Goal: Navigation & Orientation: Find specific page/section

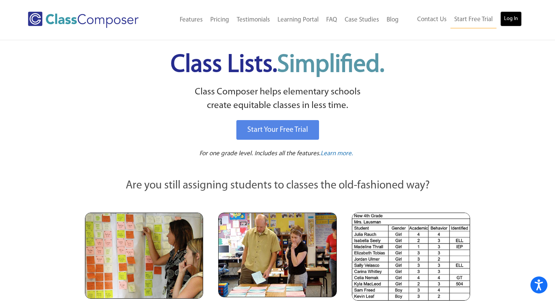
click at [506, 18] on link "Log In" at bounding box center [511, 18] width 22 height 15
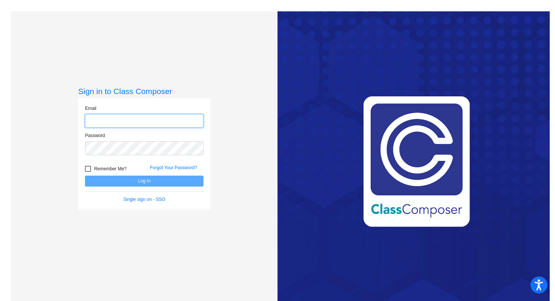
click at [164, 120] on input "email" at bounding box center [144, 121] width 119 height 14
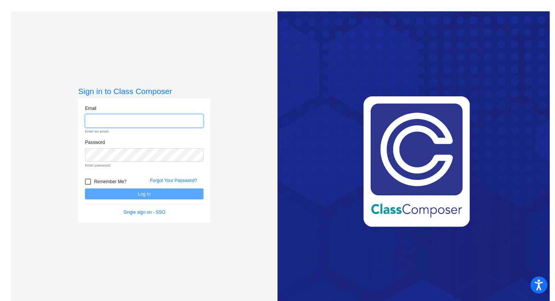
type input "millere@platteco.k12.mo.us"
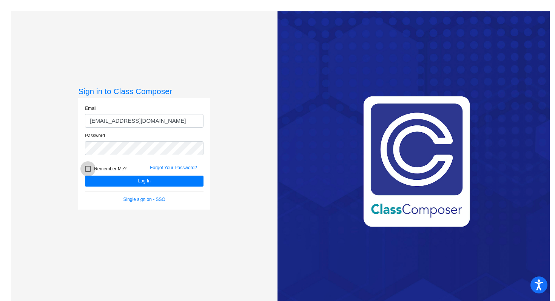
click at [90, 169] on label "Remember Me?" at bounding box center [106, 168] width 42 height 9
click at [88, 172] on input "Remember Me?" at bounding box center [88, 172] width 0 height 0
checkbox input "true"
click at [115, 179] on button "Log In" at bounding box center [144, 181] width 119 height 11
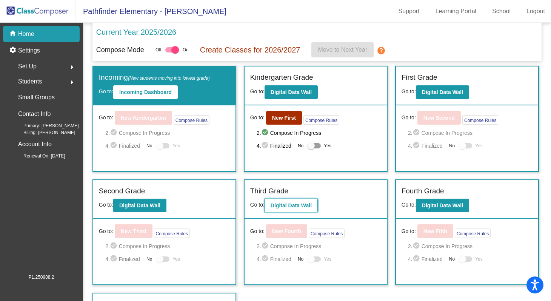
click at [278, 208] on b "Digital Data Wall" at bounding box center [291, 205] width 41 height 6
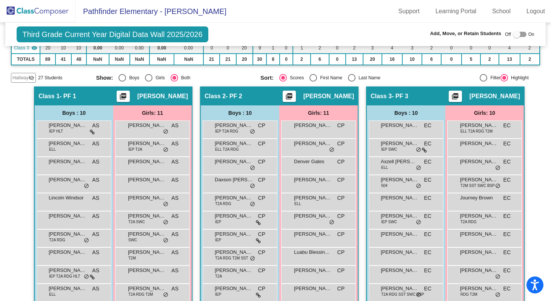
scroll to position [145, 0]
